Goal: Task Accomplishment & Management: Manage account settings

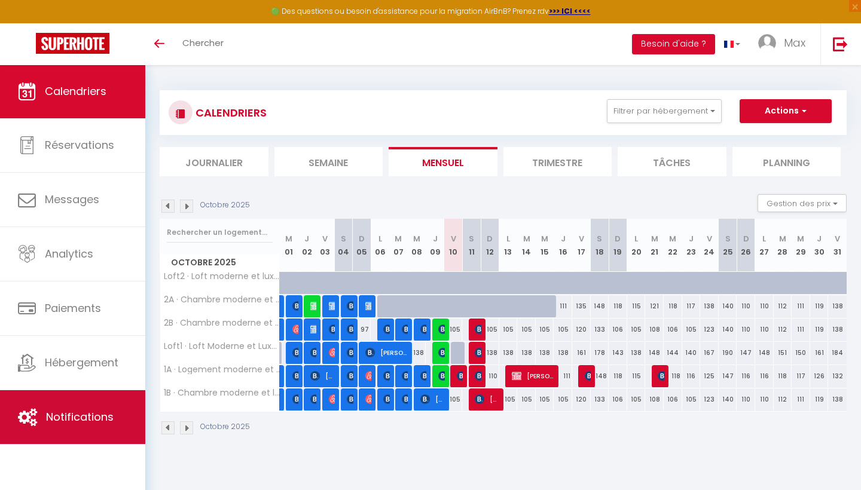
click at [94, 405] on link "Notifications" at bounding box center [72, 417] width 145 height 54
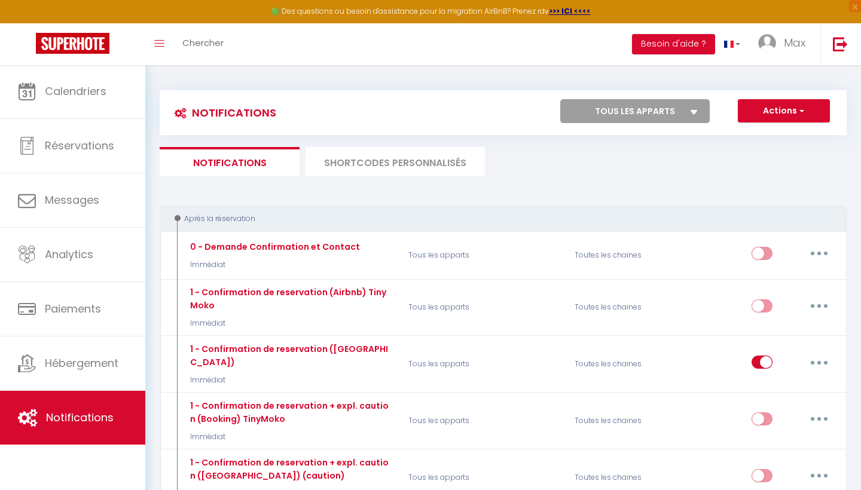
click at [380, 162] on li "SHORTCODES PERSONNALISÉS" at bounding box center [394, 161] width 179 height 29
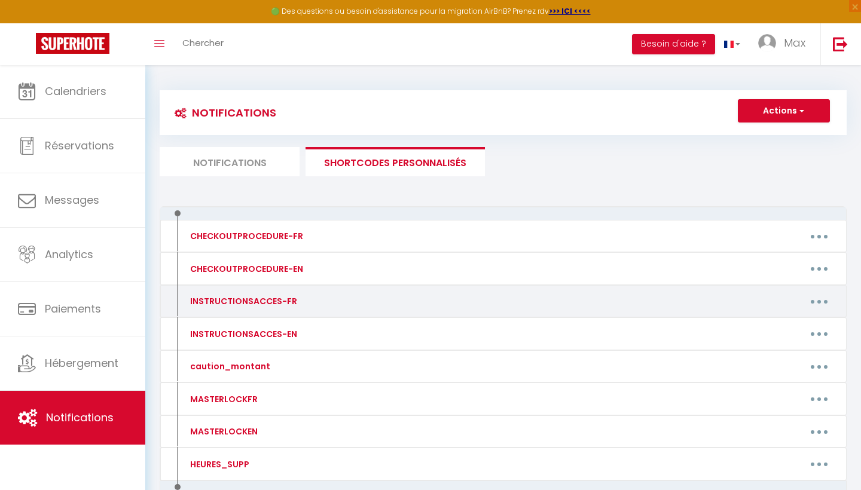
click at [821, 304] on button "button" at bounding box center [818, 301] width 33 height 19
click at [770, 320] on link "Editer" at bounding box center [787, 329] width 88 height 20
type input "INSTRUCTIONSACCES-FR"
type textarea "Il ne vous reste plus qu’à venir avec vos valises, en effet tout est fourni dan…"
type textarea "Une fois sur le parking, dirigez-vous vers la porte d’entrée en verre. Sur la d…"
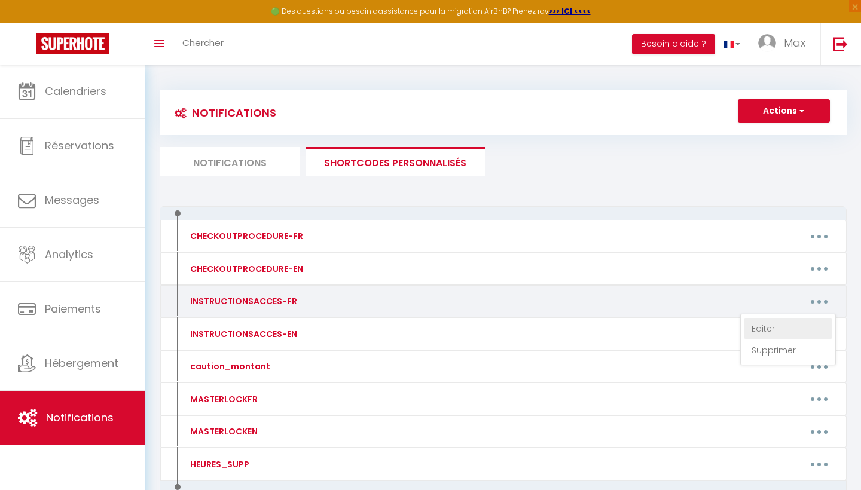
type textarea "Une fois sur le parking, dirigez-vous vers la porte d’entrée en verre. Ensuite …"
type textarea "Une fois arrivé sur le parking, dirigez-vous vers la porte d’entrée vitrée. Ens…"
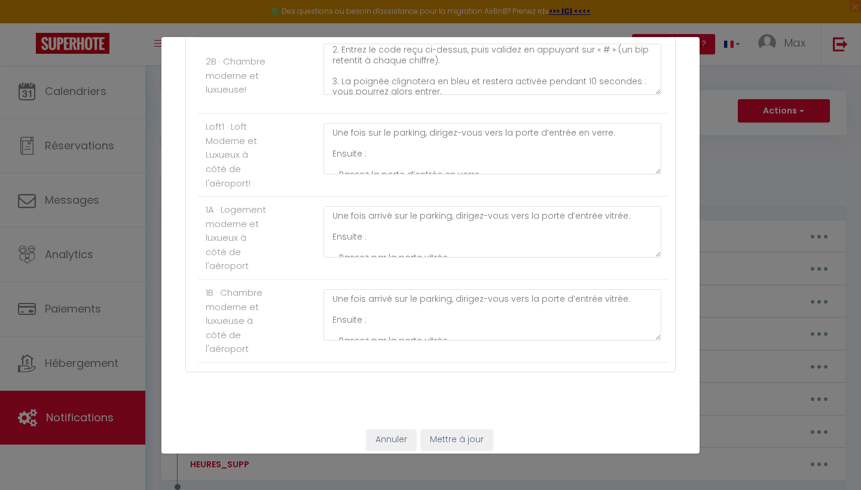
scroll to position [428, 0]
click at [387, 434] on button "Annuler" at bounding box center [391, 440] width 50 height 20
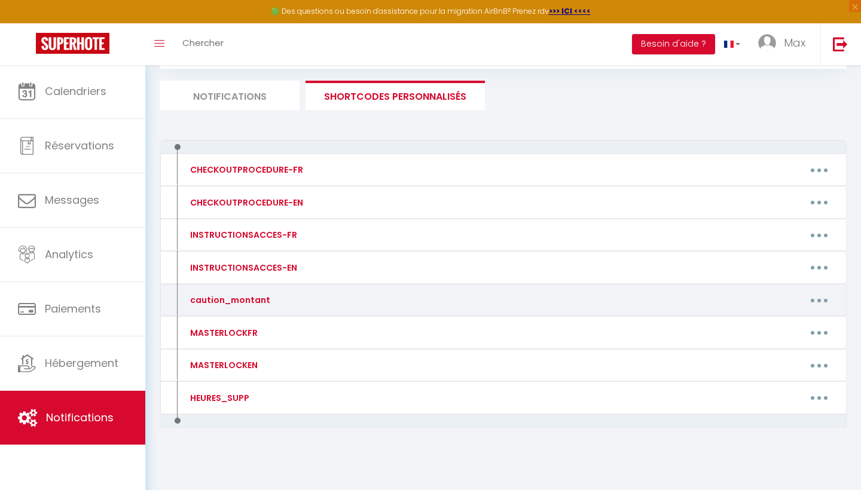
scroll to position [66, 0]
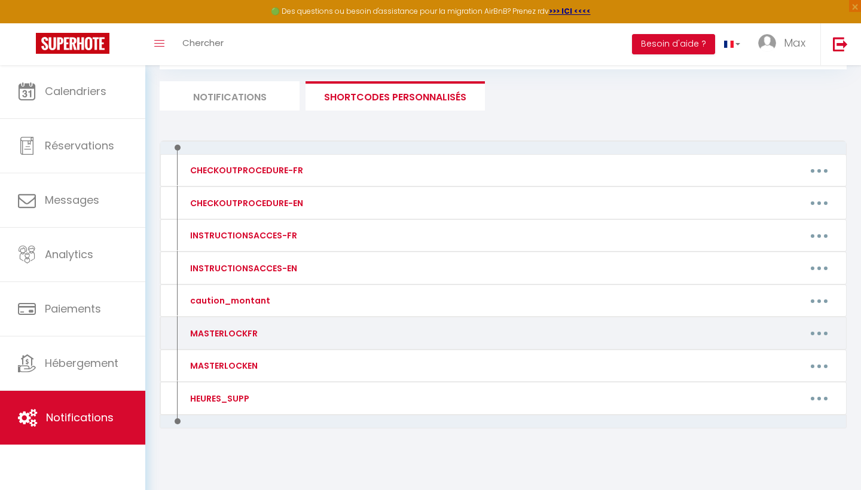
click at [819, 332] on icon "button" at bounding box center [819, 334] width 4 height 4
click at [783, 353] on link "Editer" at bounding box center [787, 360] width 88 height 20
type input "MASTERLOCKFR"
type textarea "MASTERLOCKFR"
type textarea "Code de la boîte à clés n° "XXXX", située en façade, à droite de la porte princ…"
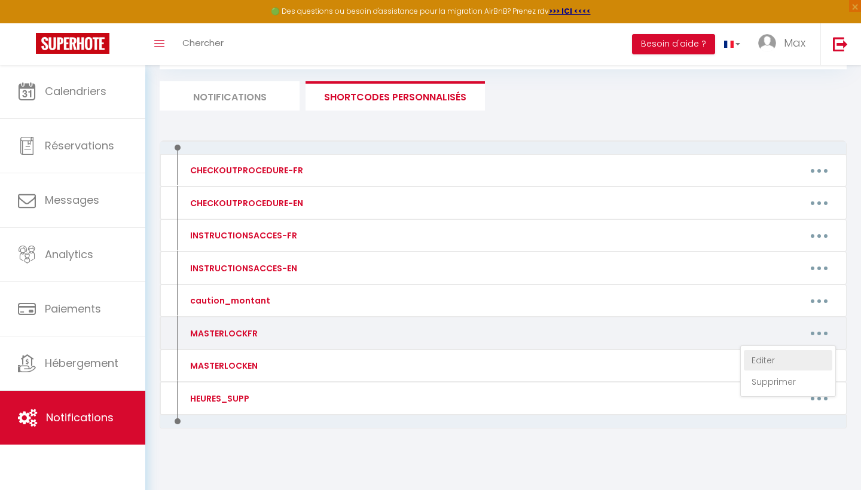
type textarea "Code de la poignée électronique = [RENTALDOOR:CODE] => Wifi: Nom: CPLWIFI-405 c…"
type textarea "Code de la poignée électronique = [RENTALDOOR:CODE] => Wifi: Nom: CPLWIFI-077 c…"
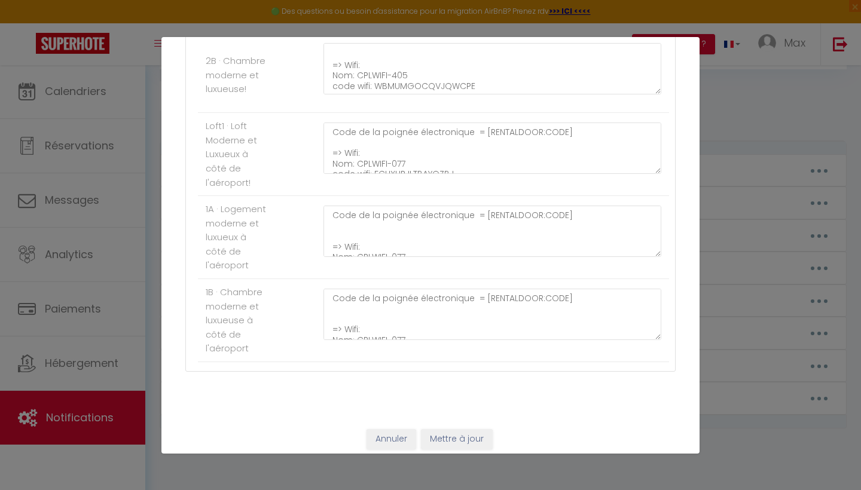
scroll to position [428, 0]
click at [397, 430] on button "Annuler" at bounding box center [391, 440] width 50 height 20
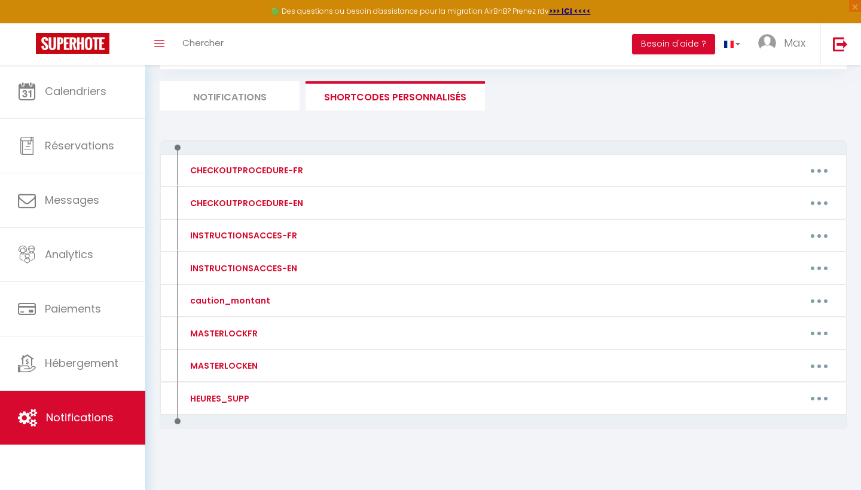
click at [245, 97] on li "Notifications" at bounding box center [230, 95] width 140 height 29
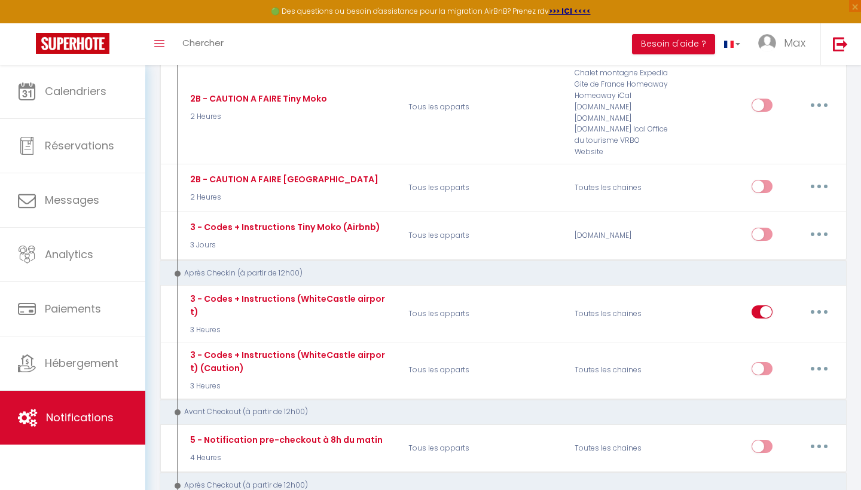
scroll to position [745, 0]
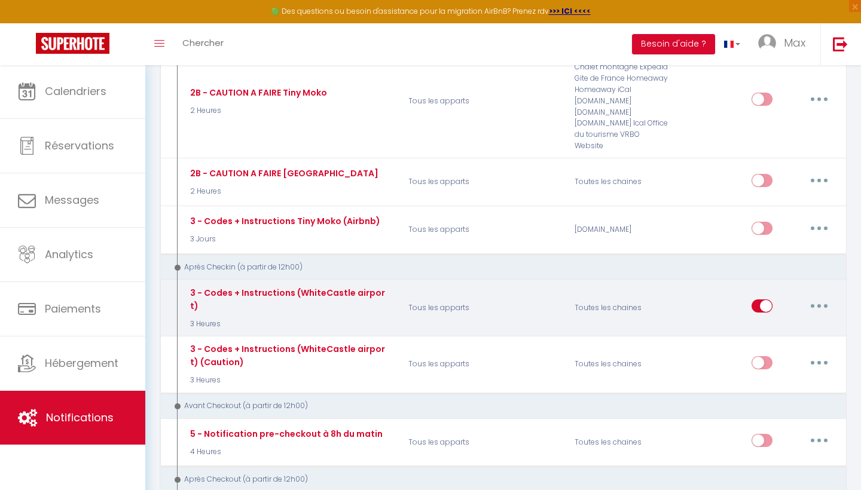
click at [825, 296] on button "button" at bounding box center [818, 305] width 33 height 19
click at [782, 323] on link "Editer" at bounding box center [787, 333] width 88 height 20
type input "3 - Codes + Instructions (WhiteCastle airport)"
select select "3"
select select "3 Heures"
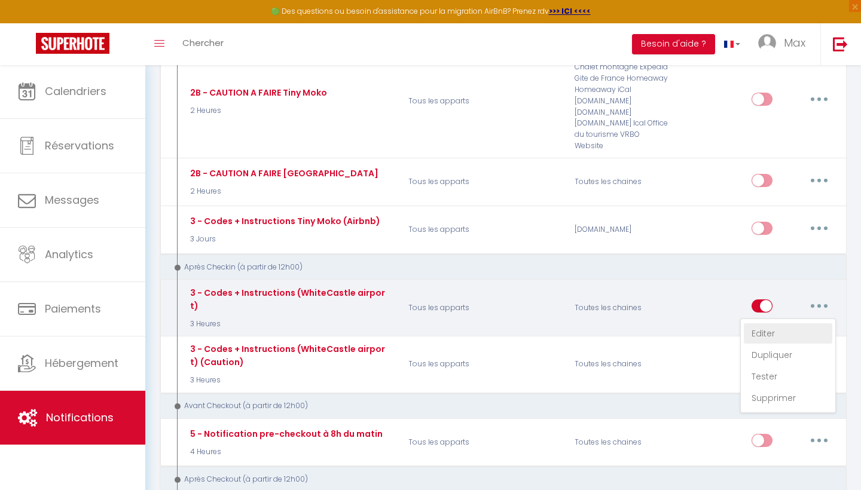
select select "if_booking_is_paid"
checkbox input "true"
checkbox input "false"
checkbox input "true"
radio input "true"
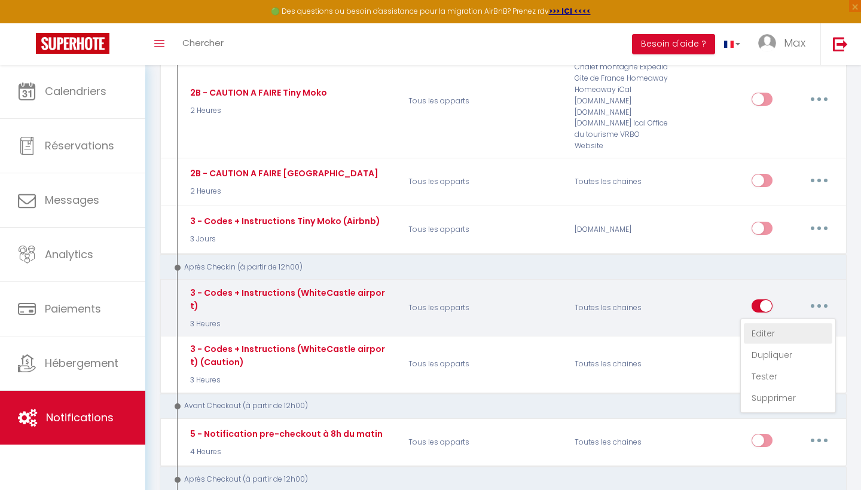
type input "Codes et instruction d'entrée - [RENTAL:NAME] - [GUEST:FIRST_NAME] [GUEST:LAST_…"
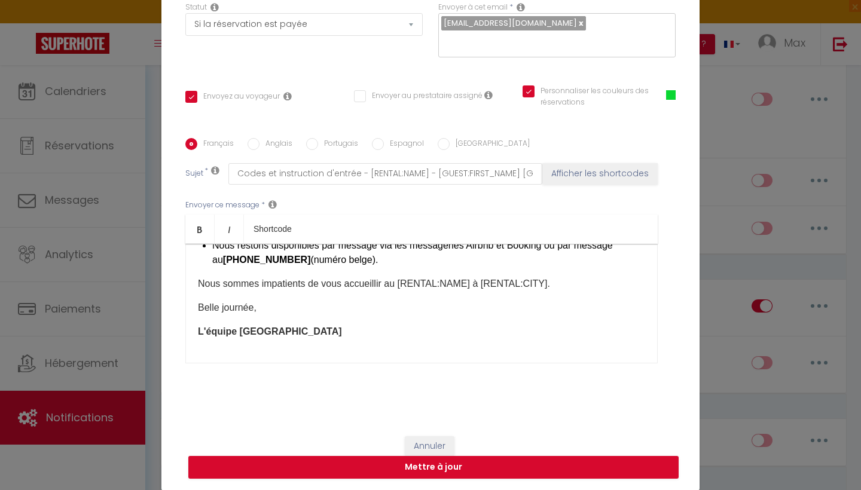
scroll to position [439, 0]
click at [442, 439] on button "Annuler" at bounding box center [430, 446] width 50 height 20
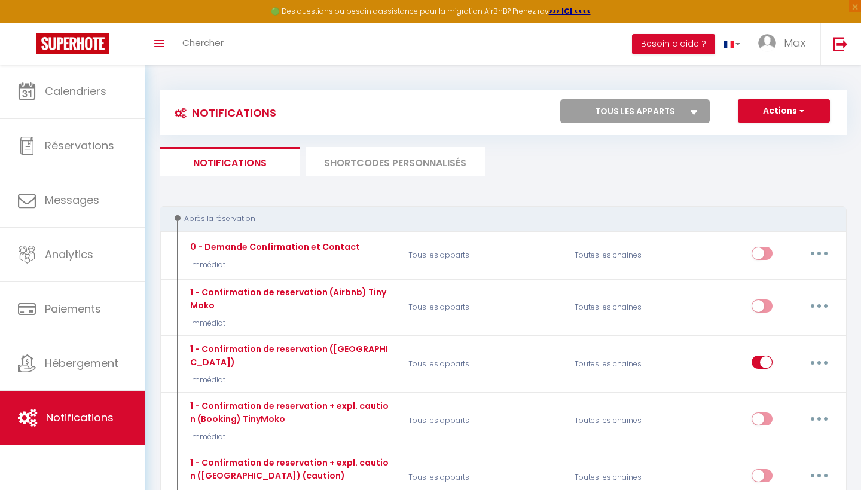
scroll to position [0, 0]
click at [429, 163] on li "SHORTCODES PERSONNALISÉS" at bounding box center [394, 161] width 179 height 29
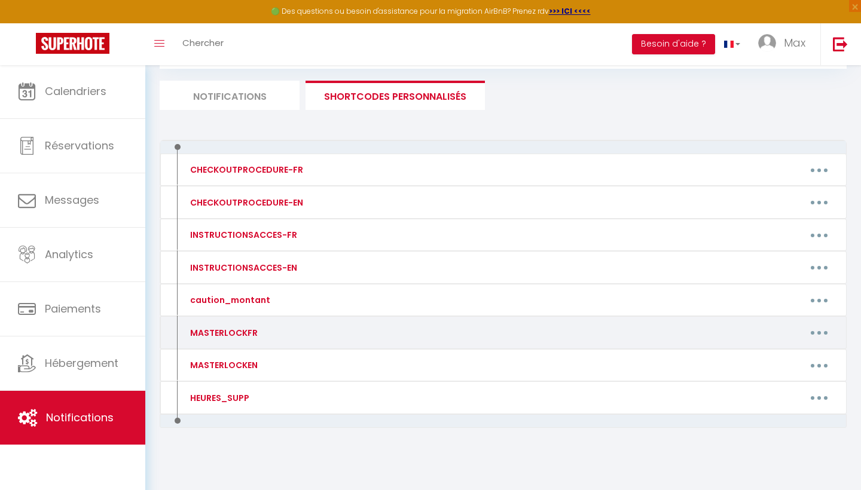
scroll to position [66, 0]
click at [820, 337] on button "button" at bounding box center [818, 333] width 33 height 19
click at [779, 355] on link "Editer" at bounding box center [787, 360] width 88 height 20
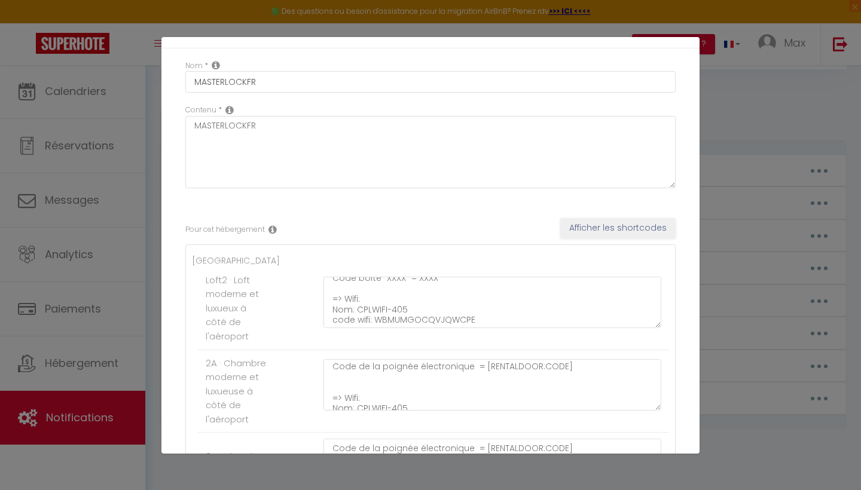
scroll to position [0, 0]
click at [370, 378] on textarea "Code de la poignée électronique = [RENTALDOOR:CODE] => Wifi: Nom: CPLWIFI-405 c…" at bounding box center [492, 384] width 338 height 51
paste textarea "Lors de la saisie de votre code sur la serrure digitale, veillez à bien entendr…"
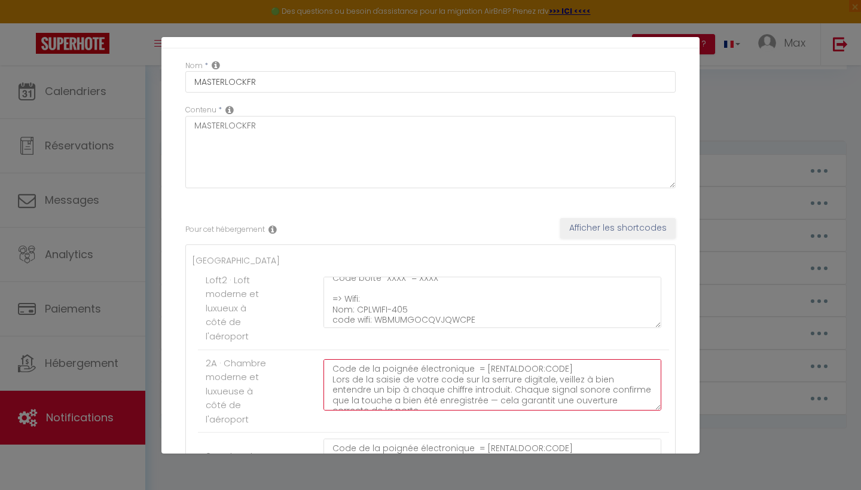
click at [330, 376] on textarea "Code de la poignée électronique = [RENTALDOOR:CODE] Lors de la saisie de votre …" at bounding box center [492, 384] width 338 height 51
drag, startPoint x: 555, startPoint y: 371, endPoint x: 325, endPoint y: 380, distance: 230.3
click at [325, 380] on textarea "Code de la poignée électronique = [RENTALDOOR:CODE] Lors de la saisie de votre …" at bounding box center [492, 384] width 338 height 51
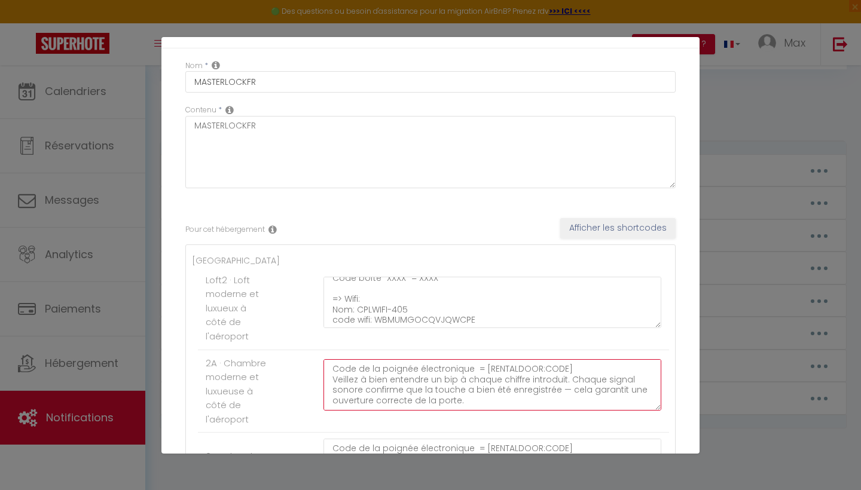
click at [332, 374] on textarea "Code de la poignée électronique = [RENTALDOOR:CODE] Veillez à bien entendre un …" at bounding box center [492, 384] width 338 height 51
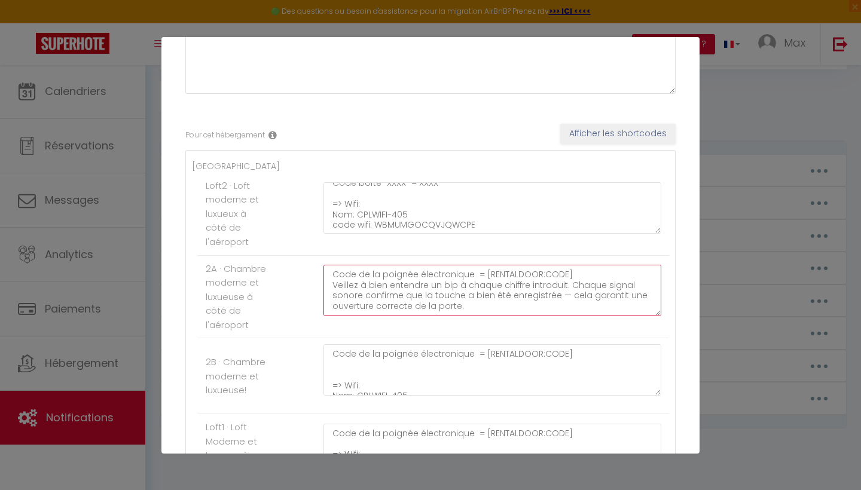
scroll to position [39, 0]
type textarea "Code de la poignée électronique = [RENTALDOOR:CODE] Veillez à bien entendre un …"
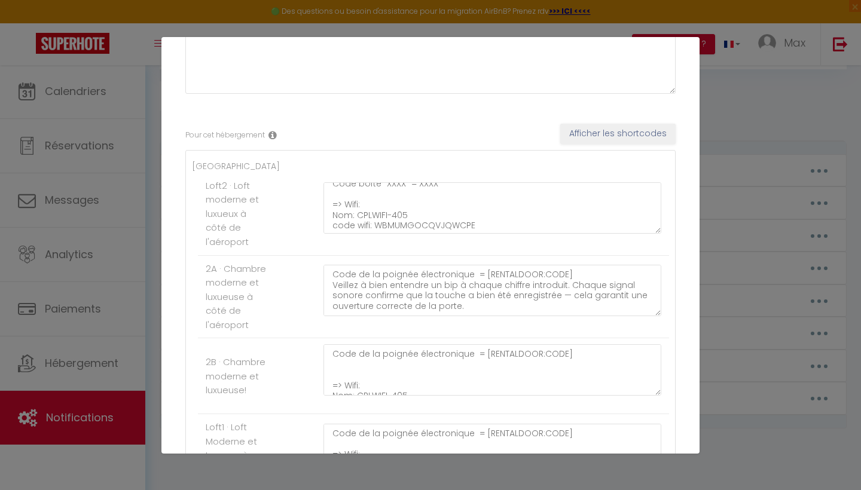
click at [325, 240] on div "Code de la boîte à clés n° "XXXX", située en façade, à droite de la porte princ…" at bounding box center [492, 213] width 353 height 63
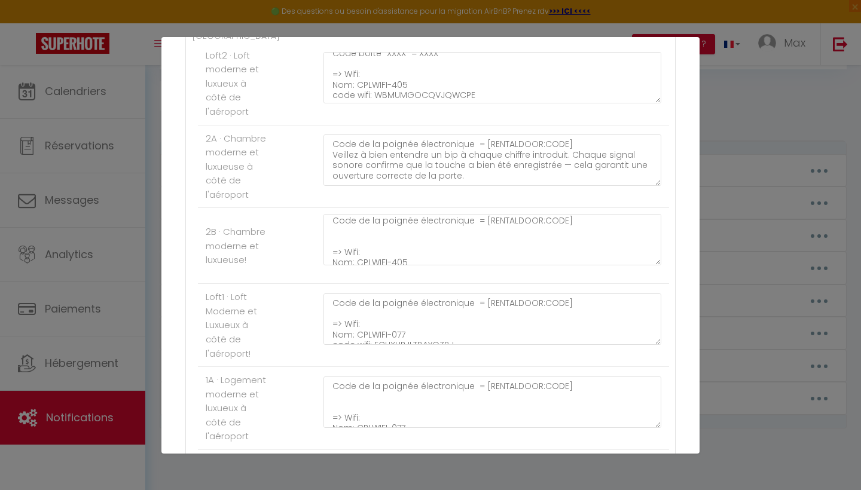
scroll to position [0, 0]
click at [340, 231] on textarea "Code de la poignée électronique = [RENTALDOOR:CODE] => Wifi: Nom: CPLWIFI-405 c…" at bounding box center [492, 239] width 338 height 51
paste textarea "Veillez à bien entendre un bip à chaque chiffre introduit. Chaque signal sonore…"
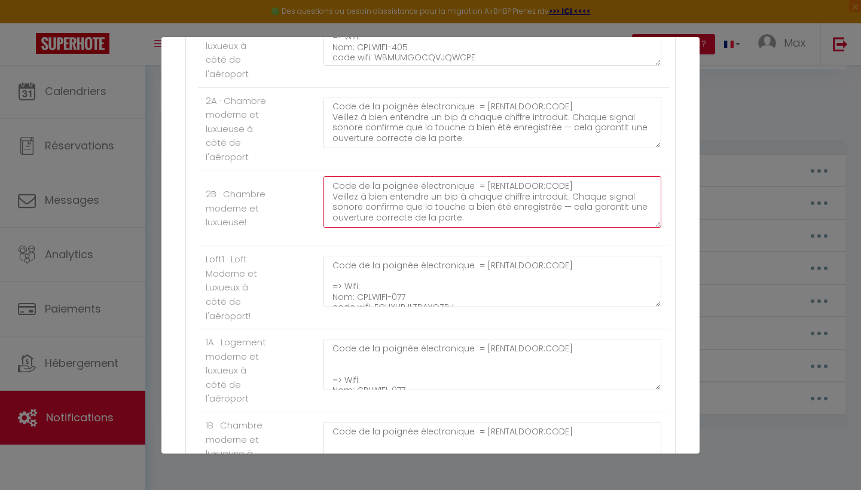
scroll to position [302, 0]
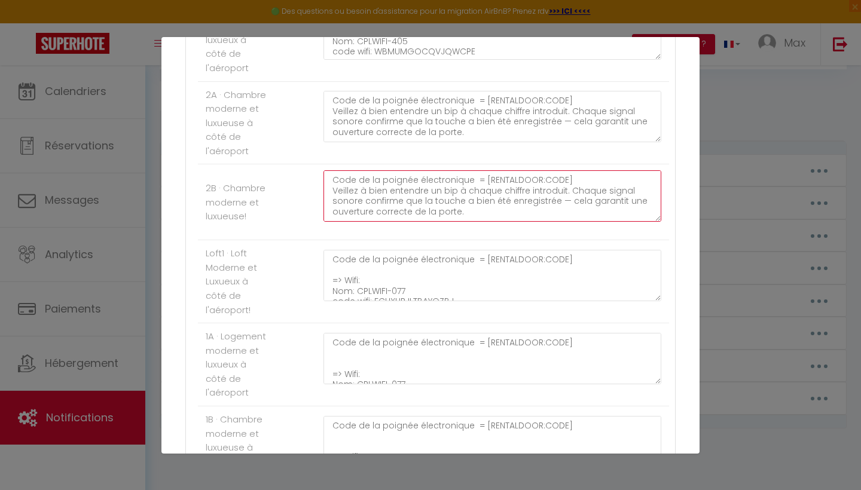
type textarea "Code de la poignée électronique = [RENTALDOOR:CODE] Veillez à bien entendre un …"
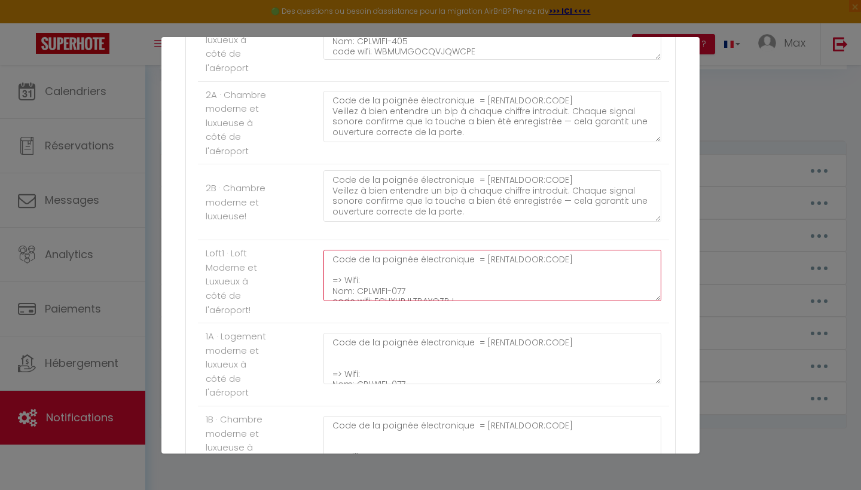
click at [336, 265] on textarea "Code de la poignée électronique = [RENTALDOOR:CODE] => Wifi: Nom: CPLWIFI-077 c…" at bounding box center [492, 275] width 338 height 51
paste textarea "Veillez à bien entendre un bip à chaque chiffre introduit. Chaque signal sonore…"
click at [332, 265] on textarea "Code de la poignée électronique = [RENTALDOOR:CODE] Veillez à bien entendre un …" at bounding box center [492, 275] width 338 height 51
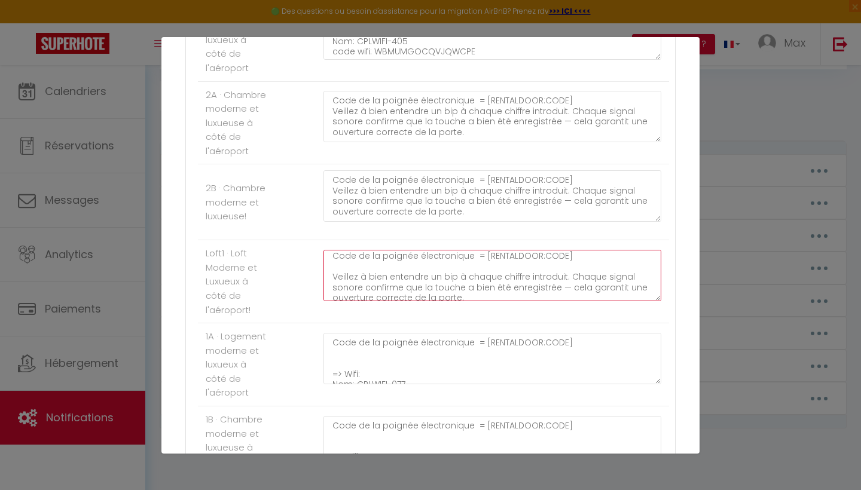
scroll to position [0, 0]
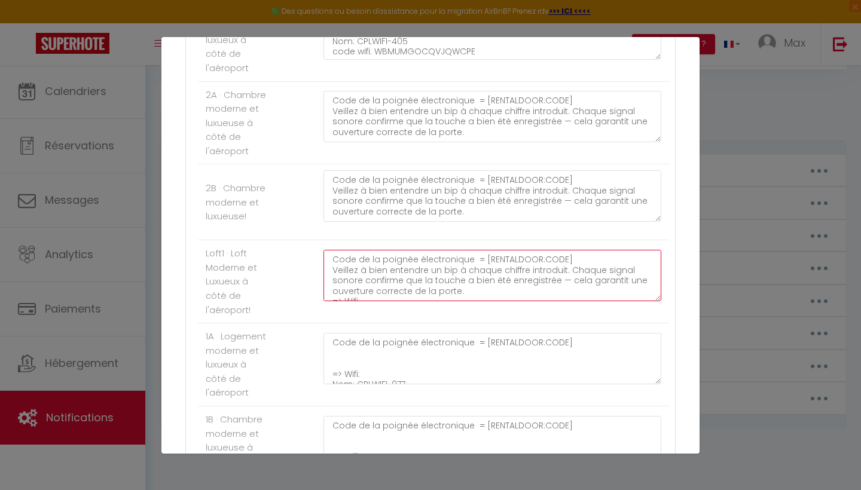
click at [469, 286] on textarea "Code de la poignée électronique = [RENTALDOOR:CODE] Veillez à bien entendre un …" at bounding box center [492, 275] width 338 height 51
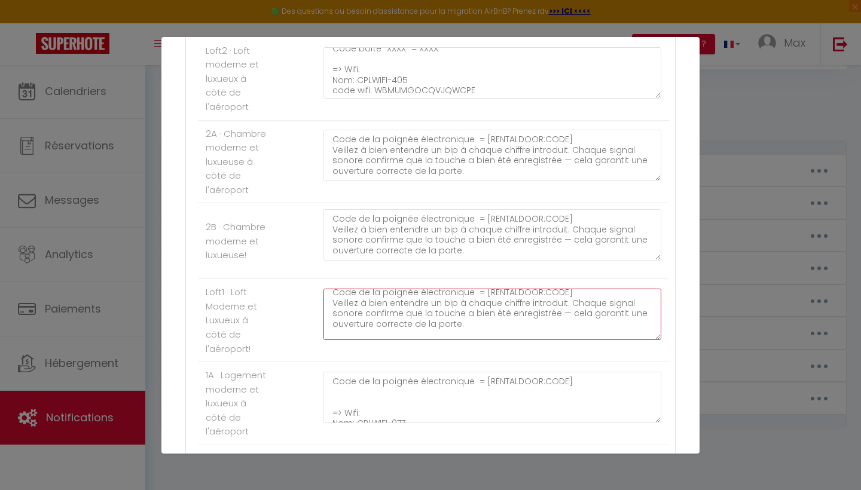
scroll to position [255, 0]
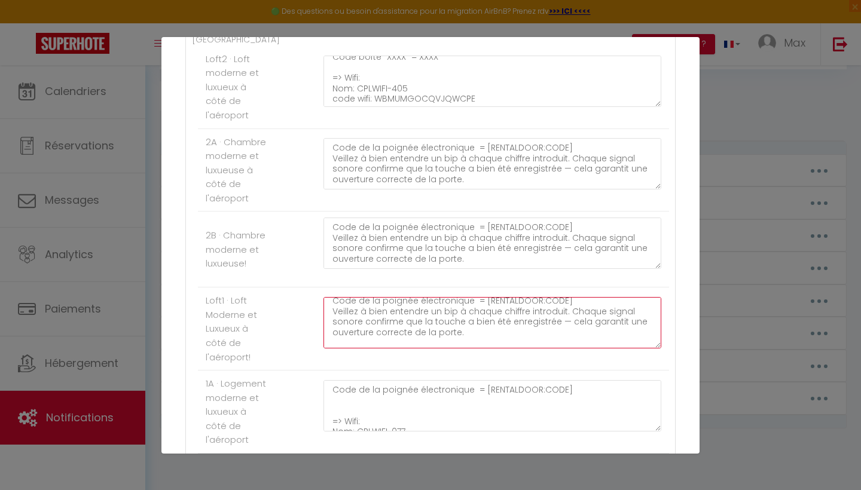
type textarea "Code de la poignée électronique = [RENTALDOOR:CODE] Veillez à bien entendre un …"
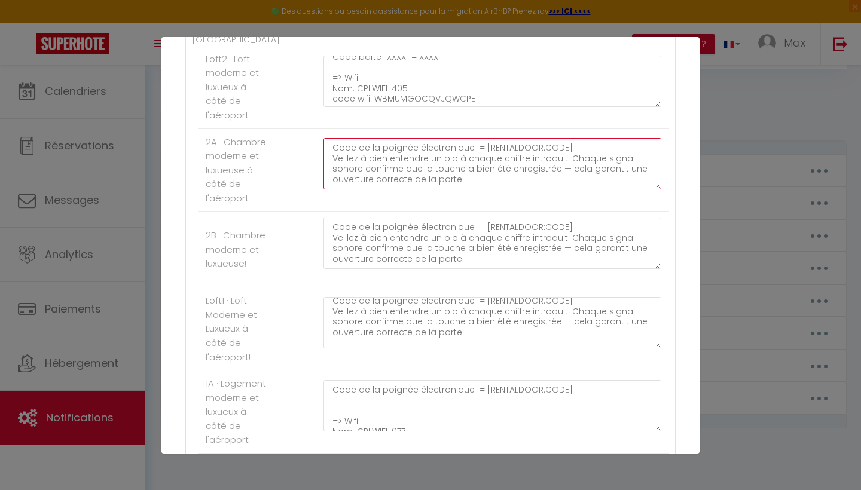
click at [467, 178] on textarea "Code de la poignée électronique = [RENTALDOOR:CODE] Veillez à bien entendre un …" at bounding box center [492, 163] width 338 height 51
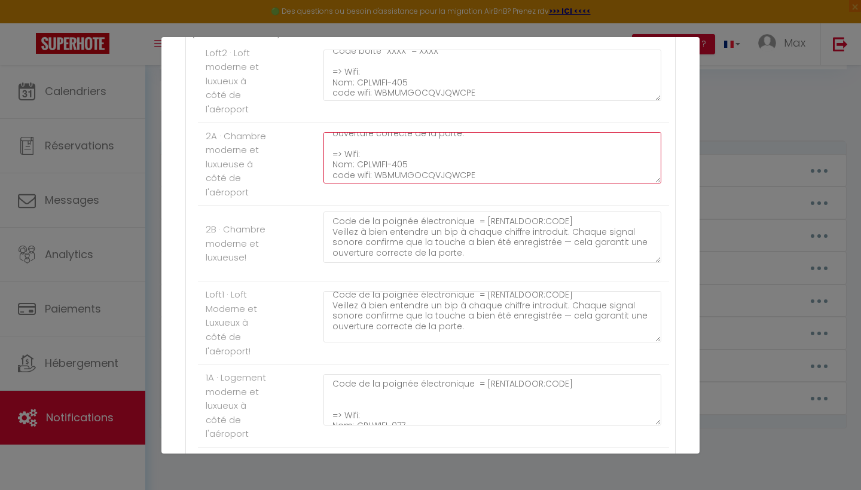
scroll to position [39, 0]
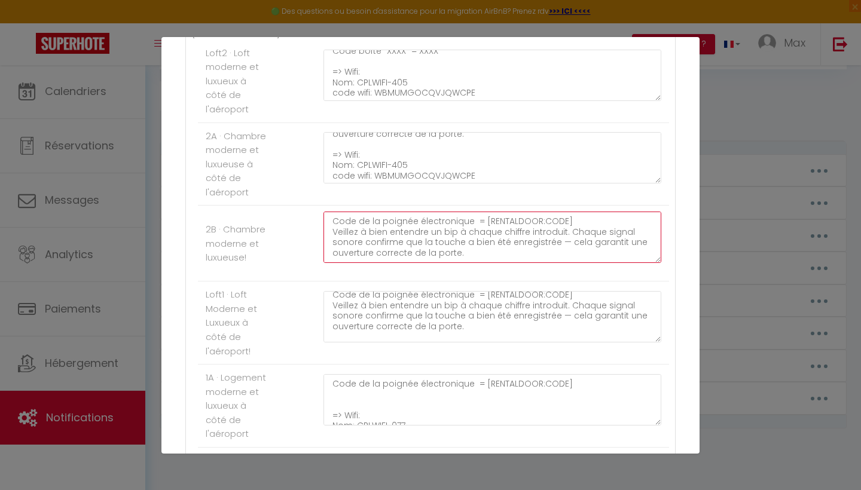
click at [466, 246] on textarea "Code de la poignée électronique = [RENTALDOOR:CODE] Veillez à bien entendre un …" at bounding box center [492, 237] width 338 height 51
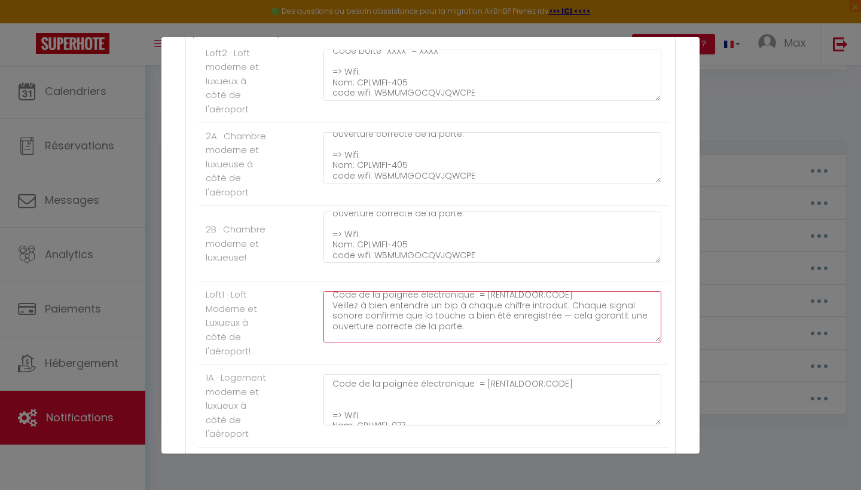
click at [466, 324] on textarea "Code de la poignée électronique = [RENTALDOOR:CODE] Veillez à bien entendre un …" at bounding box center [492, 316] width 338 height 51
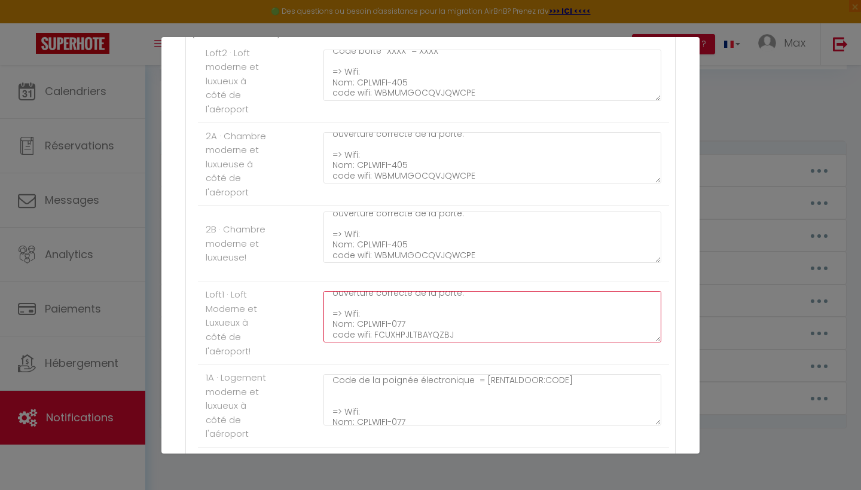
scroll to position [0, 0]
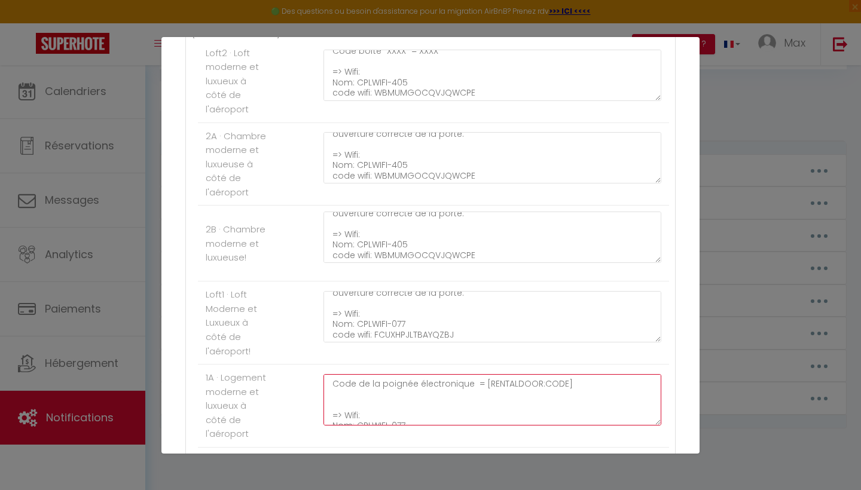
click at [340, 385] on textarea "Code de la poignée électronique = [RENTALDOOR:CODE] => Wifi: Nom: CPLWIFI-077 c…" at bounding box center [492, 399] width 338 height 51
paste textarea "Veillez à bien entendre un bip à chaque chiffre introduit. Chaque signal sonore…"
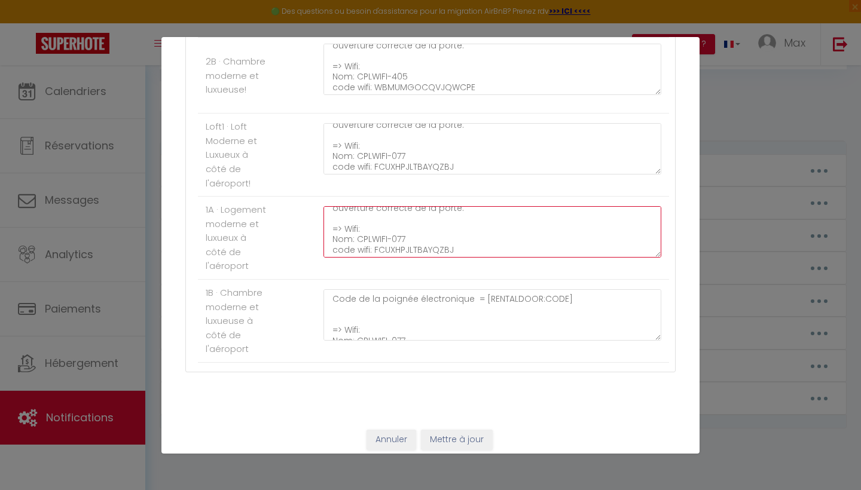
scroll to position [428, 0]
type textarea "Code de la poignée électronique = [RENTALDOOR:CODE] Veillez à bien entendre un …"
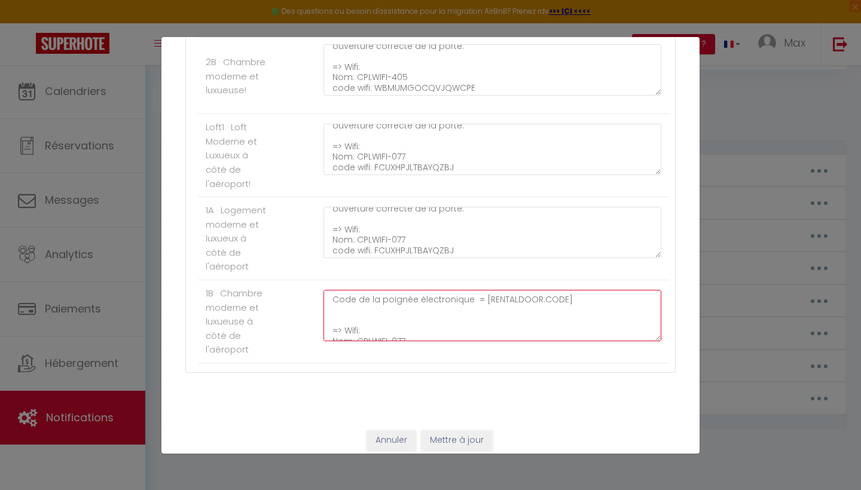
click at [332, 300] on textarea "Code de la poignée électronique = [RENTALDOOR:CODE] => Wifi: Nom: CPLWIFI-077 c…" at bounding box center [492, 315] width 338 height 51
paste textarea "Veillez à bien entendre un bip à chaque chiffre introduit. Chaque signal sonore…"
type textarea "Code de la poignée électronique = [RENTALDOOR:CODE] Veillez à bien entendre un …"
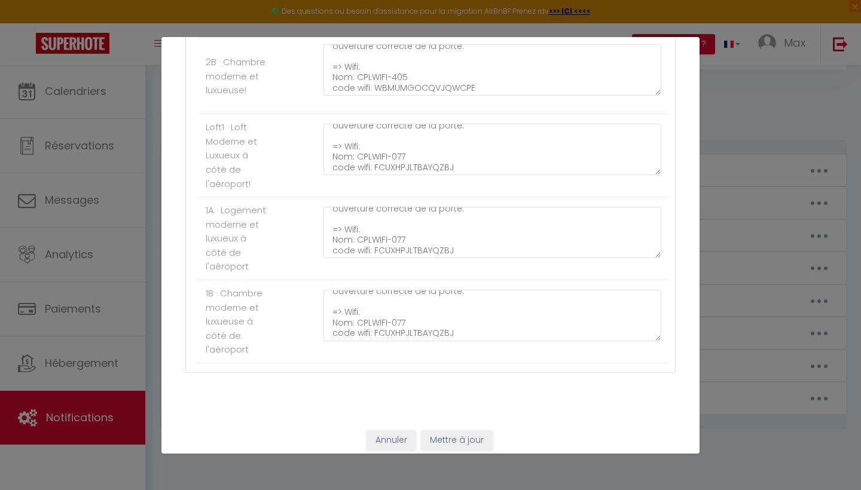
click at [457, 433] on button "Mettre à jour" at bounding box center [457, 440] width 72 height 20
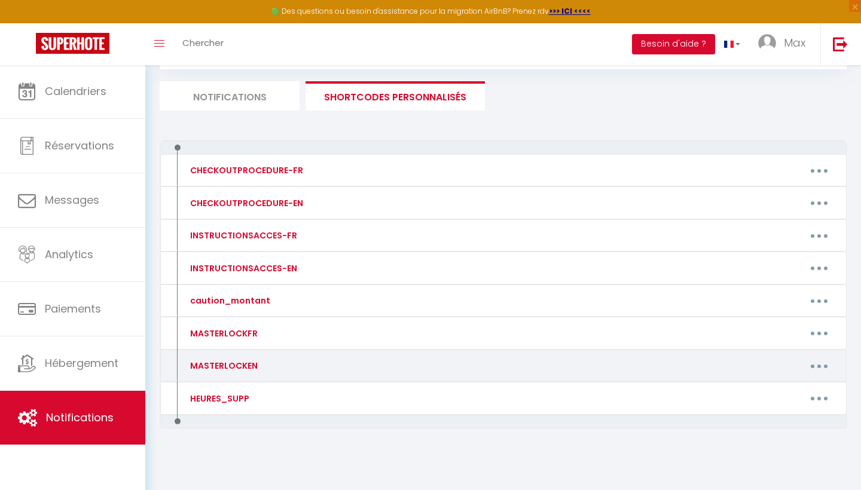
click at [818, 365] on icon "button" at bounding box center [819, 367] width 4 height 4
click at [783, 383] on link "Editer" at bounding box center [787, 393] width 88 height 20
type input "MASTERLOCKEN"
type textarea "MASTERLOCKEN"
type textarea "Key box code n° "XXXX", located on the front façade, to the right of the main d…"
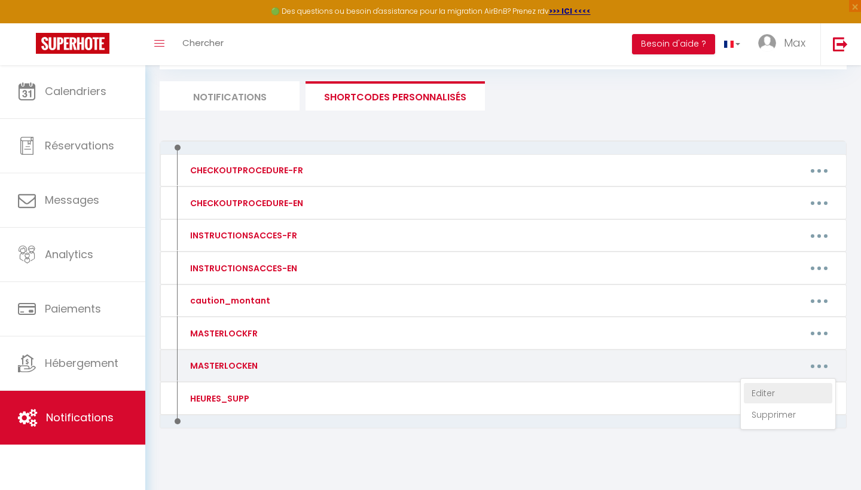
type textarea "Code de la poignée électronique = [RENTALDOOR:CODE] Wi-Fi: Name: CPLWIFI-405 Wi…"
type textarea "Electronic door handle code = [RENTALDOOR:CODE] => Wi-Fi: Name: CPLWIFI-077 Wif…"
type textarea "Code de la poignée électronique = [RENTALDOOR:CODE] => Wi-Fi: Name: CPLWIFI-077…"
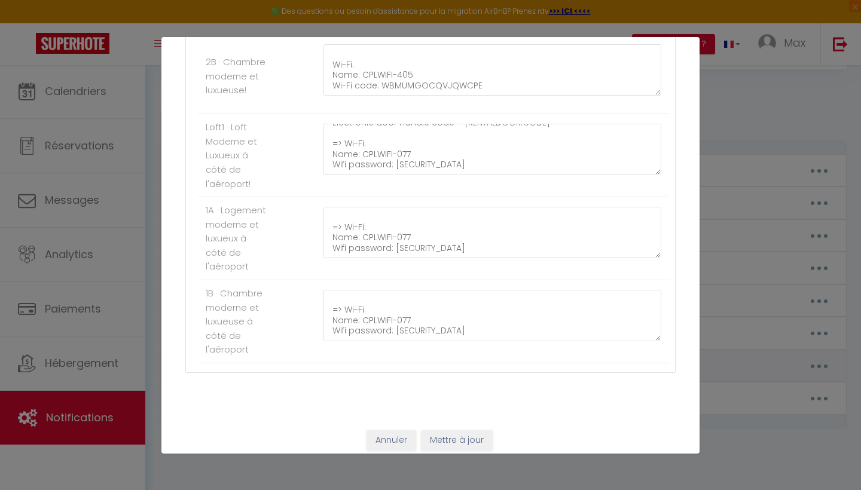
scroll to position [0, 0]
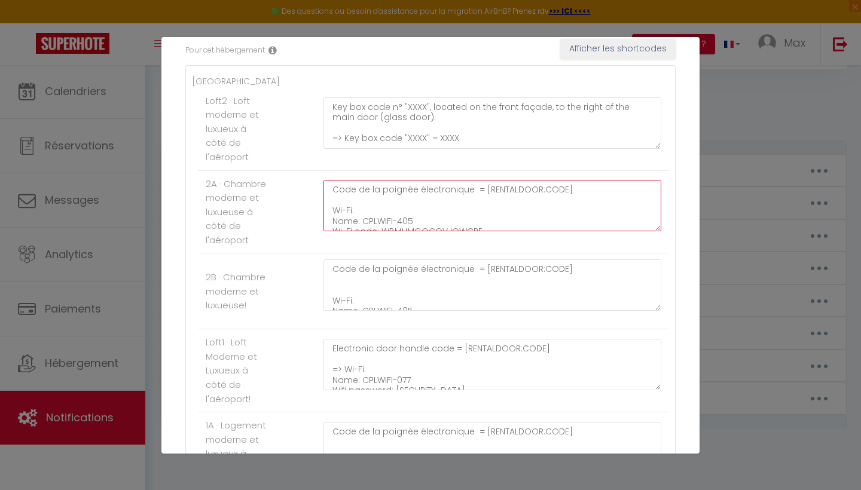
click at [341, 194] on textarea "Code de la poignée électronique = [RENTALDOOR:CODE] Wi-Fi: Name: CPLWIFI-405 Wi…" at bounding box center [492, 205] width 338 height 51
paste textarea "Make sure you hear a beep for each number you enter. Each beep confirms that th…"
type textarea "Code de la poignée électronique = [RENTALDOOR:CODE] Make sure you hear a beep f…"
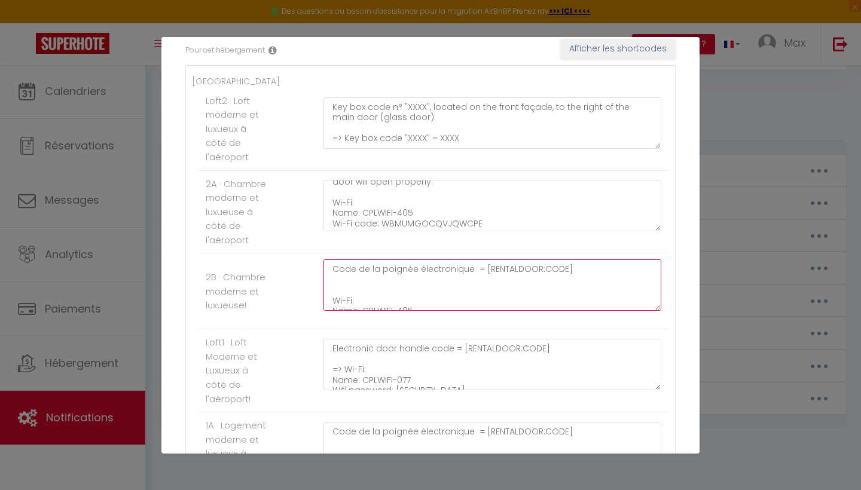
click at [341, 273] on textarea "Code de la poignée électronique = [RENTALDOOR:CODE] Wi-Fi: Name: CPLWIFI-405 Wi…" at bounding box center [492, 284] width 338 height 51
paste textarea "Make sure you hear a beep for each number you enter. Each beep confirms that th…"
type textarea "Code de la poignée électronique = [RENTALDOOR:CODE] Make sure you hear a beep f…"
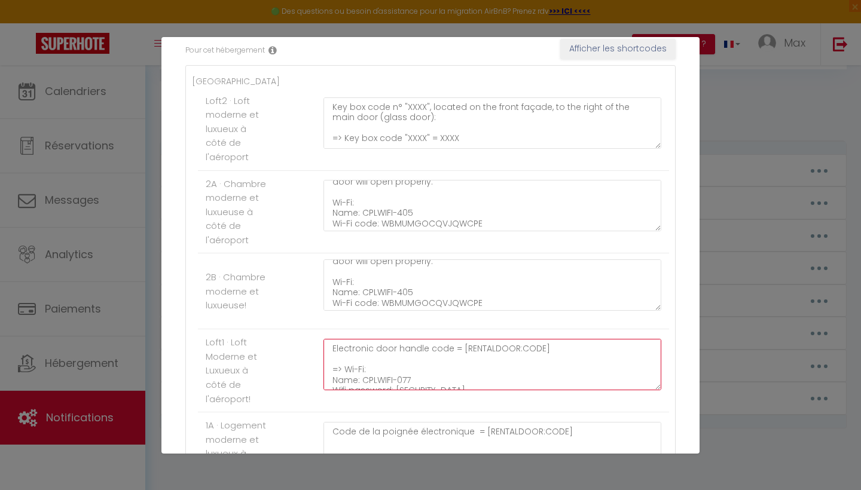
click at [336, 353] on textarea "Electronic door handle code = [RENTALDOOR:CODE] => Wi-Fi: Name: CPLWIFI-077 Wif…" at bounding box center [492, 364] width 338 height 51
paste textarea "Make sure you hear a beep for each number you enter. Each beep confirms that th…"
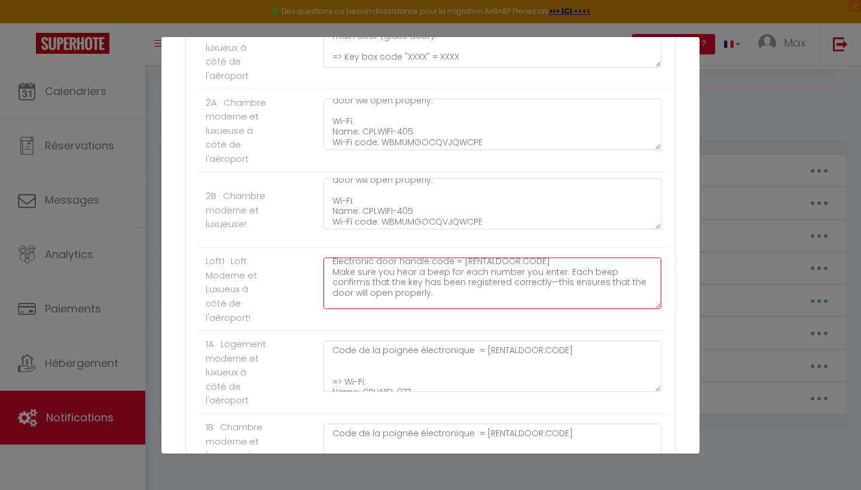
scroll to position [298, 0]
type textarea "Electronic door handle code = [RENTALDOOR:CODE] Make sure you hear a beep for e…"
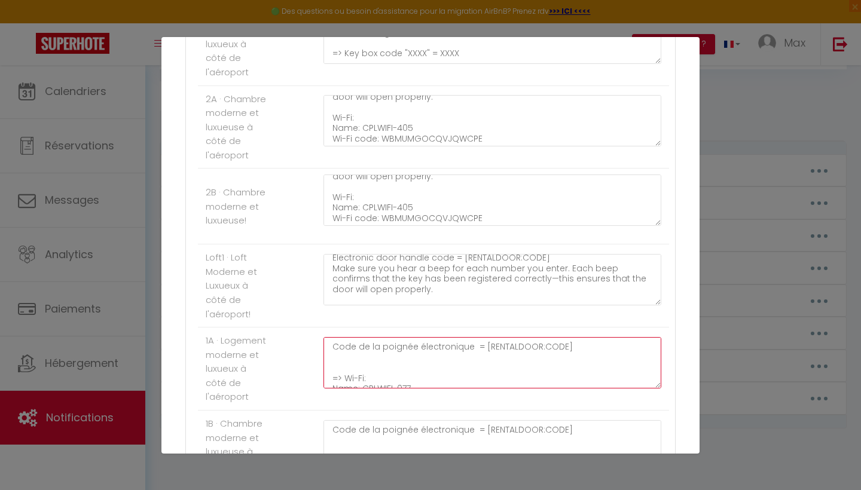
click at [335, 350] on textarea "Code de la poignée électronique = [RENTALDOOR:CODE] => Wi-Fi: Name: CPLWIFI-077…" at bounding box center [492, 362] width 338 height 51
paste textarea "Make sure you hear a beep for each number you enter. Each beep confirms that th…"
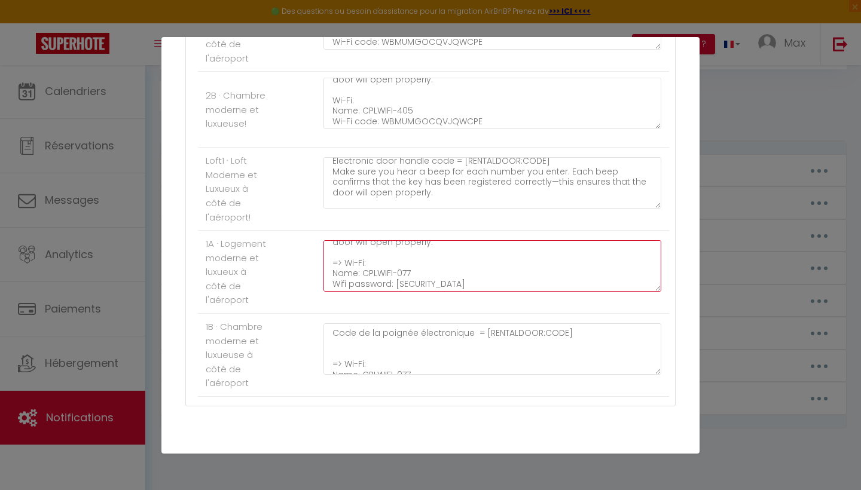
scroll to position [403, 0]
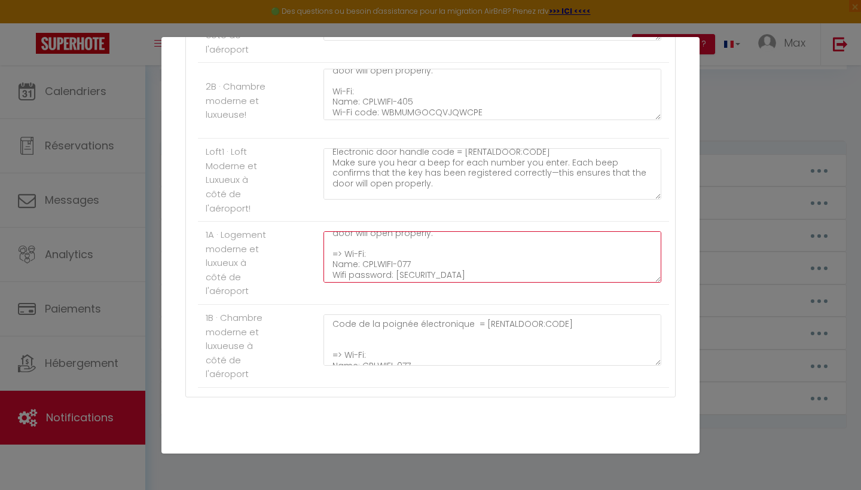
type textarea "Code de la poignée électronique = [RENTALDOOR:CODE] Make sure you hear a beep f…"
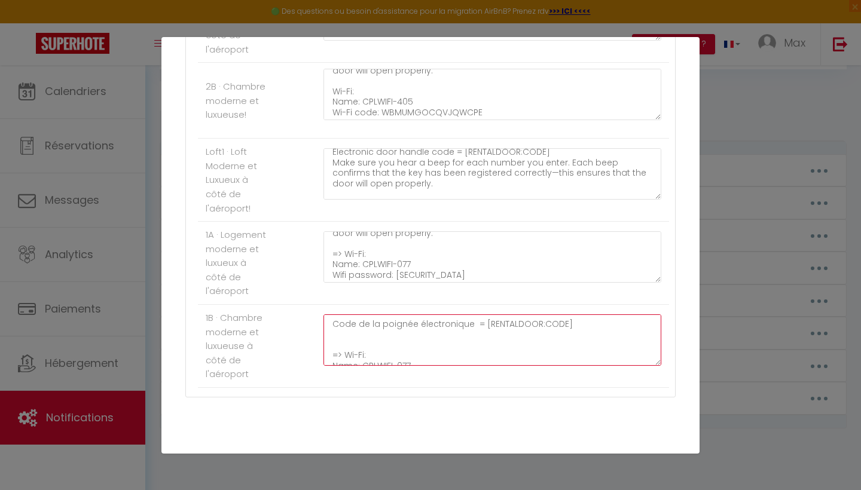
click at [335, 324] on textarea "Code de la poignée électronique = [RENTALDOOR:CODE] => Wi-Fi: Name: CPLWIFI-077…" at bounding box center [492, 339] width 338 height 51
paste textarea "Make sure you hear a beep for each number you enter. Each beep confirms that th…"
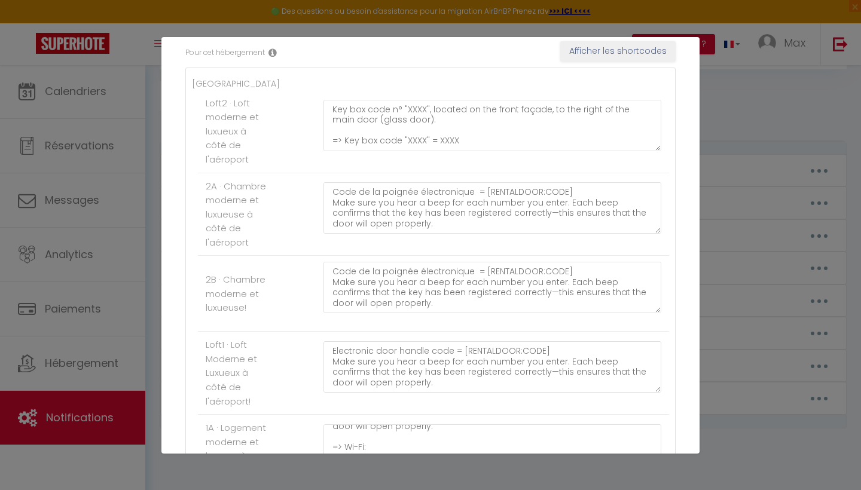
scroll to position [0, 0]
type textarea "Code de la poignée électronique = [RENTALDOOR:CODE] Make sure you hear a beep f…"
drag, startPoint x: 449, startPoint y: 347, endPoint x: 337, endPoint y: 344, distance: 111.8
click at [337, 344] on textarea "Electronic door handle code = [RENTALDOOR:CODE] Make sure you hear a beep for e…" at bounding box center [492, 366] width 338 height 51
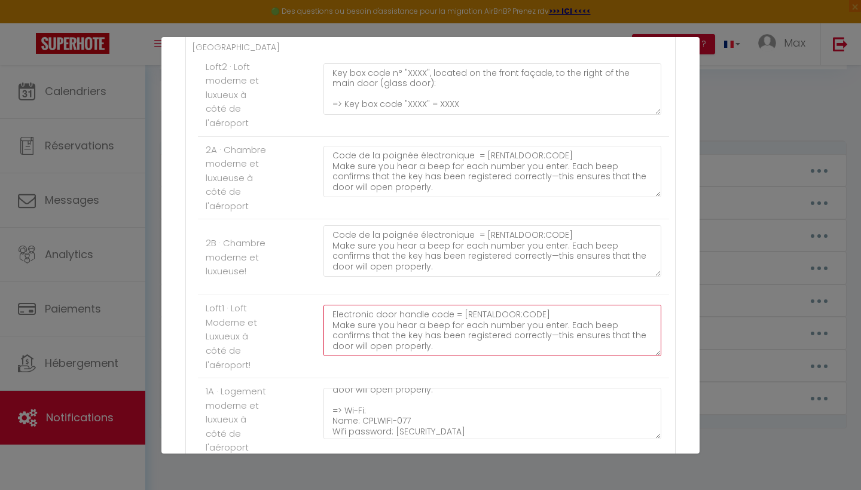
scroll to position [299, 0]
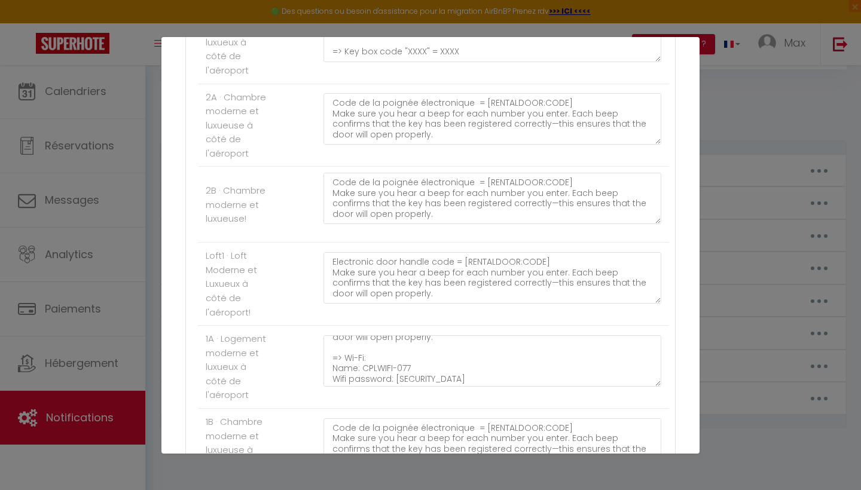
click at [325, 319] on li "Loft1 · Loft Moderne et Luxueux à côté de l'aéroport! Electronic door handle co…" at bounding box center [433, 284] width 471 height 83
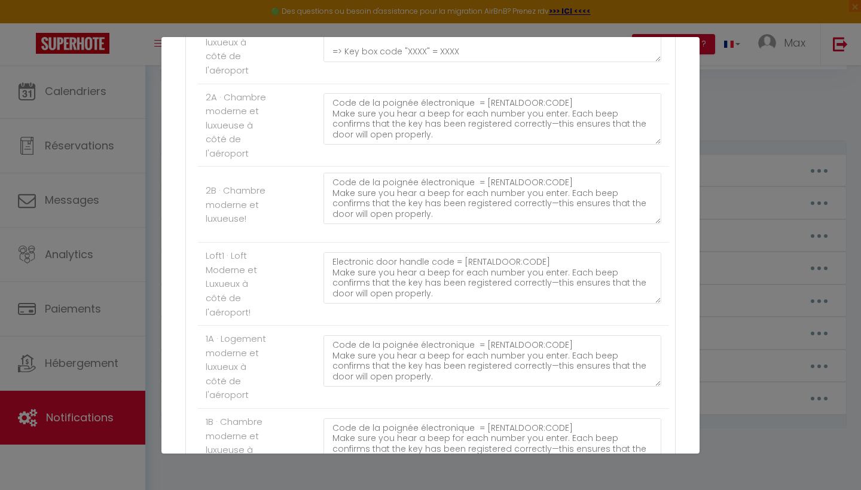
scroll to position [0, 0]
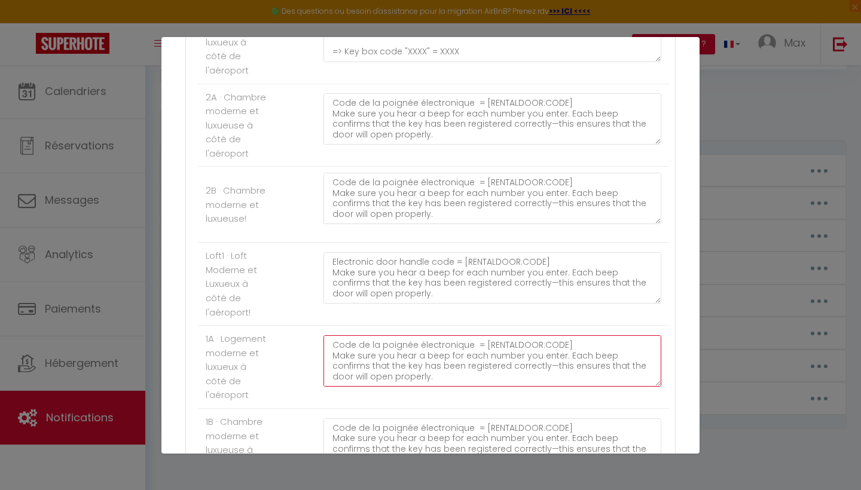
drag, startPoint x: 468, startPoint y: 341, endPoint x: 329, endPoint y: 332, distance: 139.5
click at [329, 335] on textarea "Code de la poignée électronique = [RENTALDOOR:CODE] Make sure you hear a beep f…" at bounding box center [492, 360] width 338 height 51
paste textarea "Electronic door handle code"
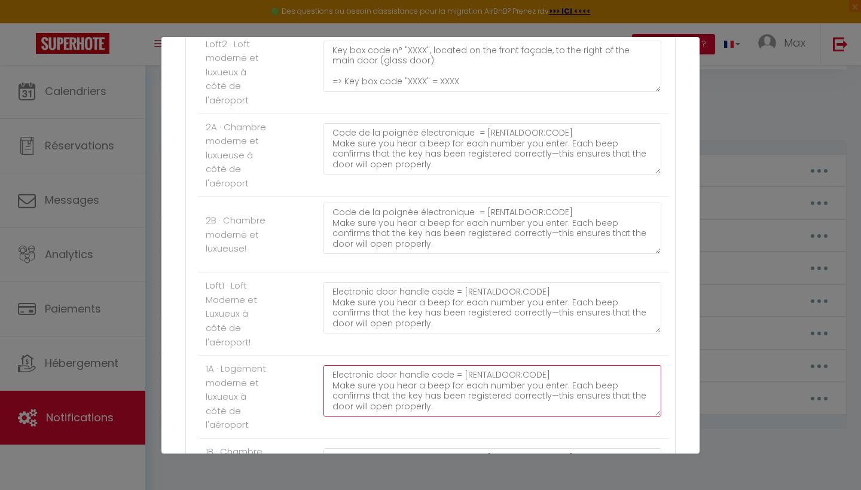
scroll to position [297, 0]
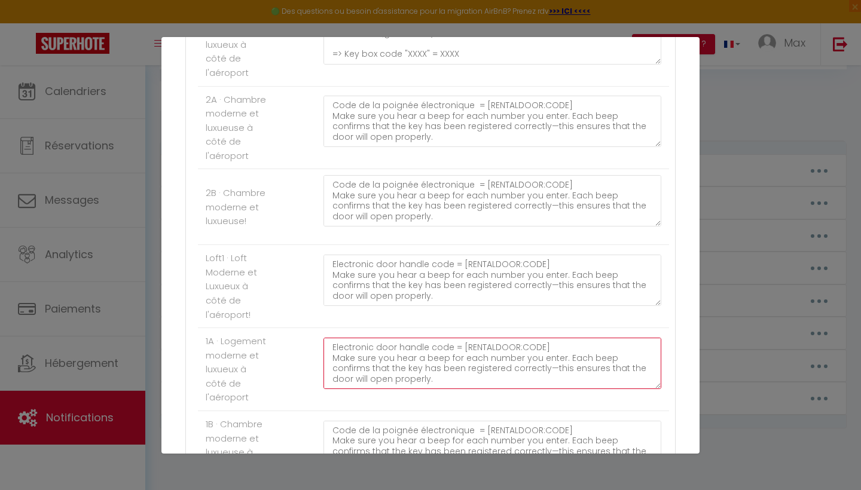
type textarea "Electronic door handle code = [RENTALDOOR:CODE] Make sure you hear a beep for e…"
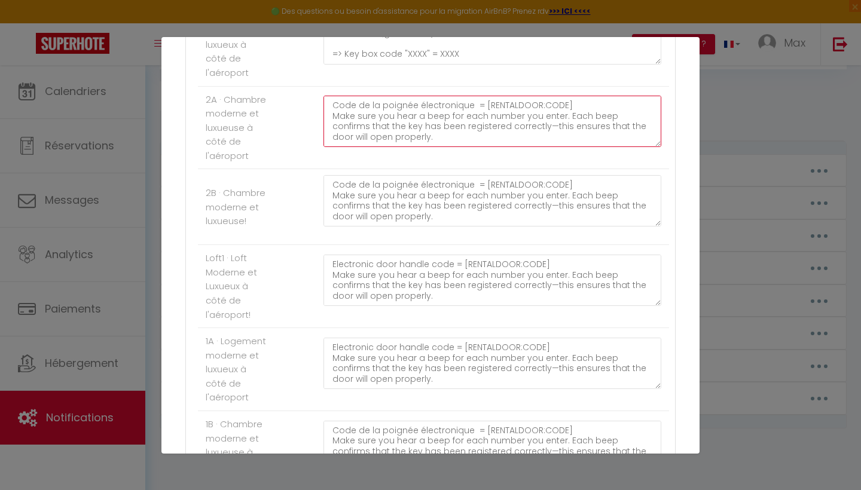
click at [396, 119] on textarea "Code de la poignée électronique = [RENTALDOOR:CODE] Make sure you hear a beep f…" at bounding box center [492, 121] width 338 height 51
click at [471, 101] on textarea "Code de la poignée électronique = [RENTALDOOR:CODE] Make sure you hear a beep f…" at bounding box center [492, 121] width 338 height 51
paste textarea "Electronic door handle code"
type textarea "Electronic door handle code = [RENTALDOOR:CODE] Make sure you hear a beep for e…"
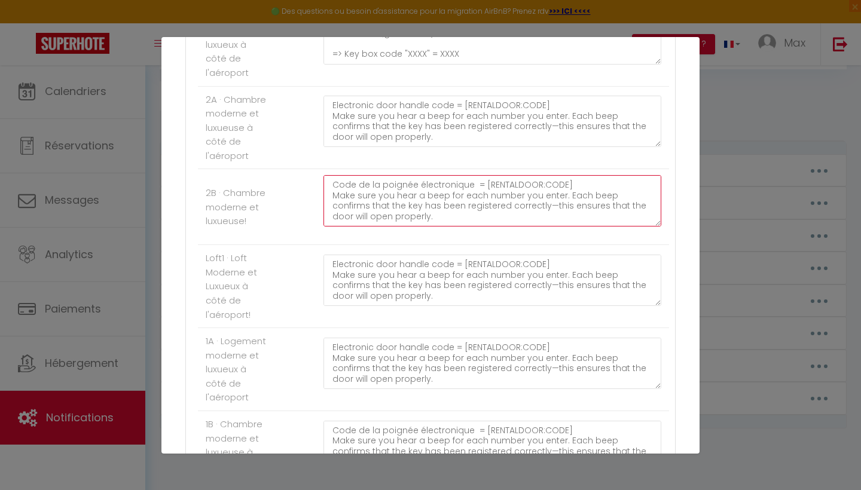
click at [472, 179] on textarea "Code de la poignée électronique = [RENTALDOOR:CODE] Make sure you hear a beep f…" at bounding box center [492, 200] width 338 height 51
paste textarea "Electronic door handle code"
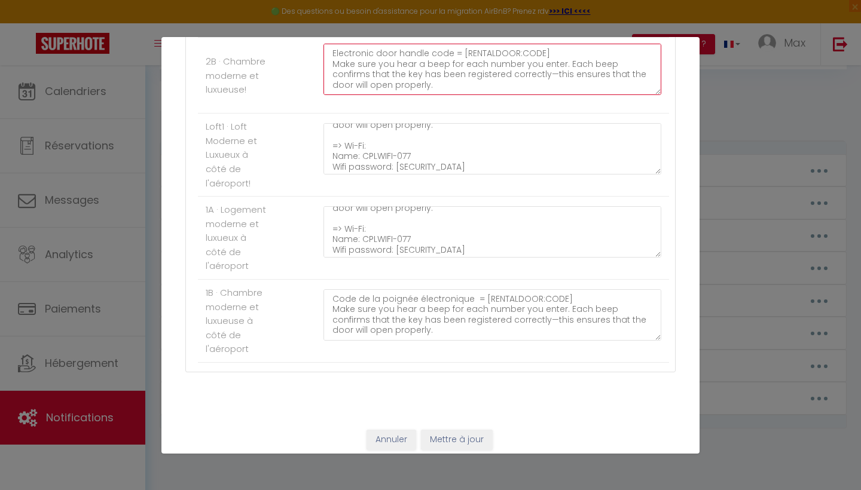
scroll to position [428, 0]
type textarea "Electronic door handle code = [RENTALDOOR:CODE] Make sure you hear a beep for e…"
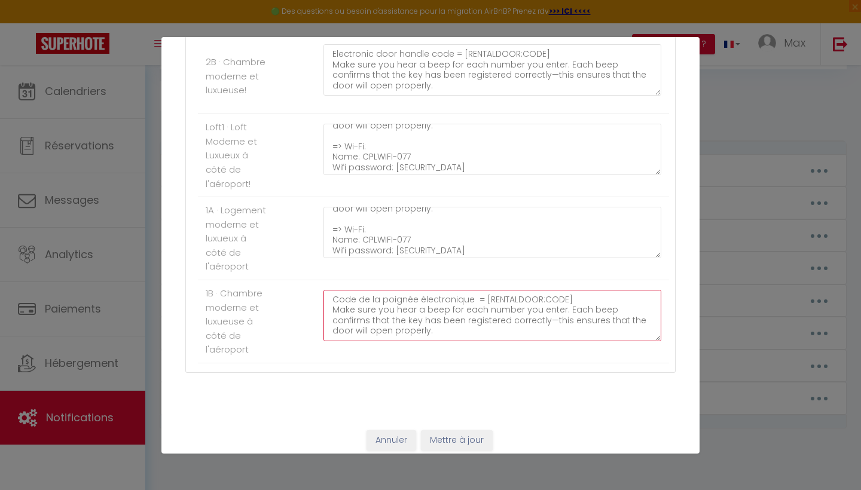
click at [472, 293] on textarea "Code de la poignée électronique = [RENTALDOOR:CODE] Make sure you hear a beep f…" at bounding box center [492, 315] width 338 height 51
paste textarea "Electronic door handle code"
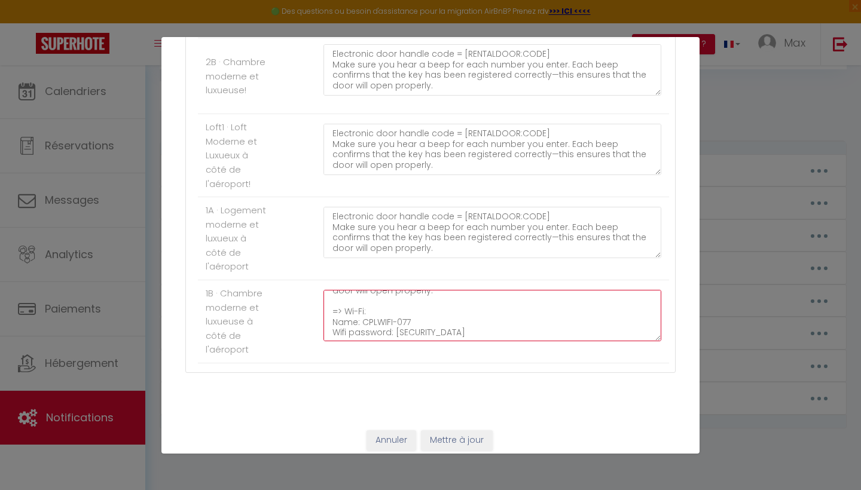
scroll to position [39, 0]
type textarea "Electronic door handle code = [RENTALDOOR:CODE] Make sure you hear a beep for e…"
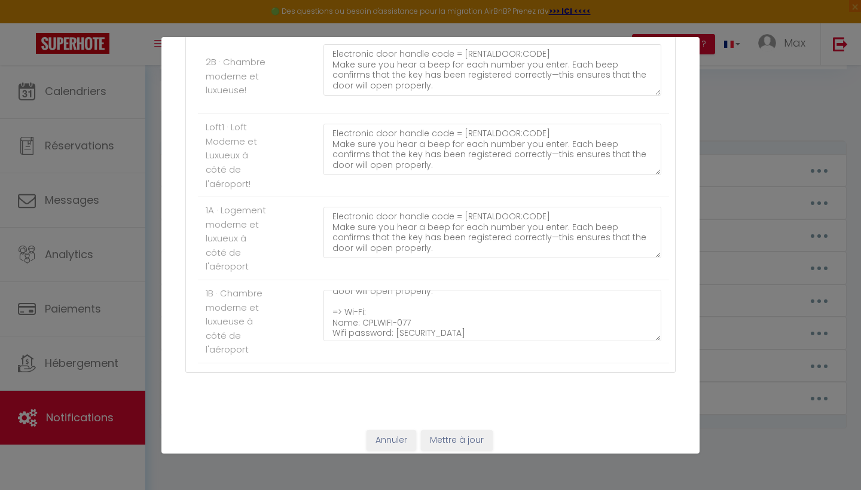
click at [461, 430] on button "Mettre à jour" at bounding box center [457, 440] width 72 height 20
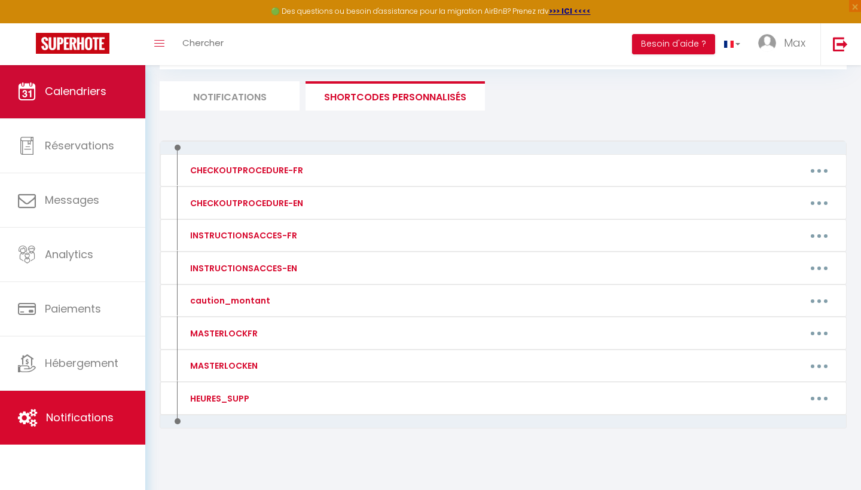
click at [56, 103] on link "Calendriers" at bounding box center [72, 92] width 145 height 54
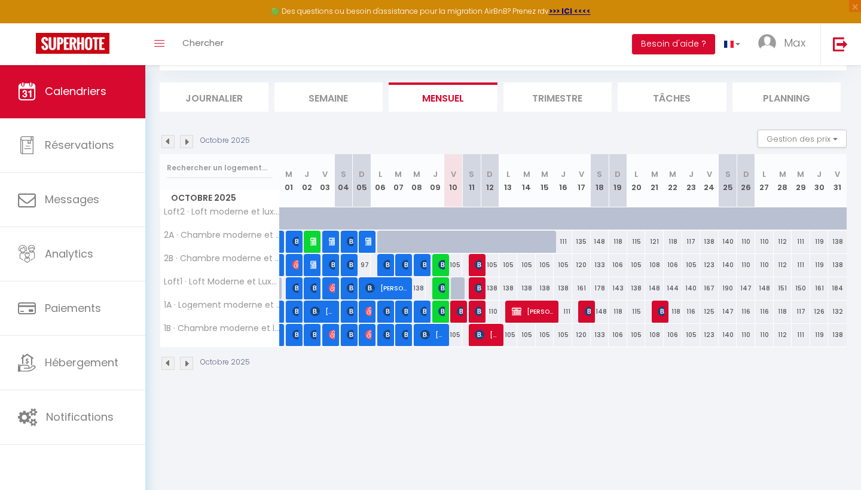
scroll to position [65, 0]
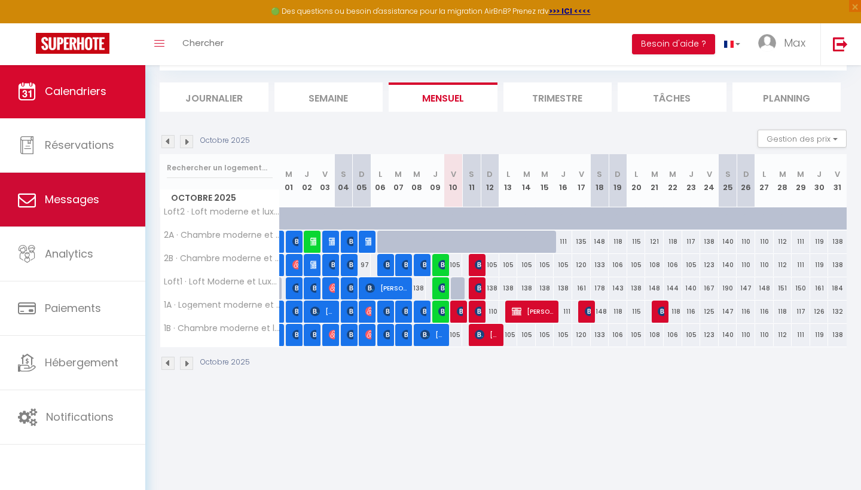
click at [52, 207] on link "Messages" at bounding box center [72, 200] width 145 height 54
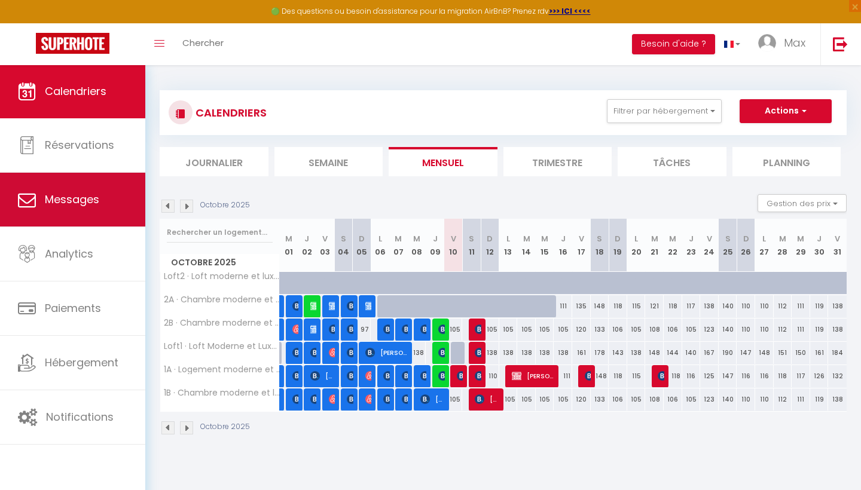
select select "message"
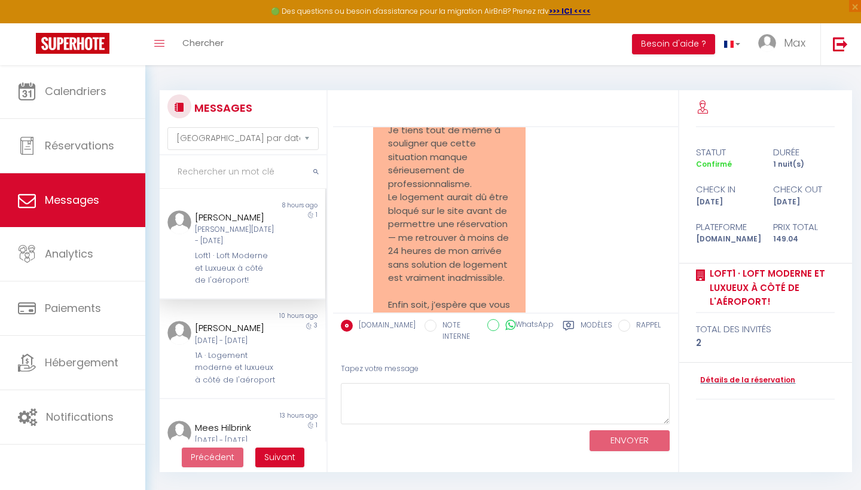
scroll to position [2968, 0]
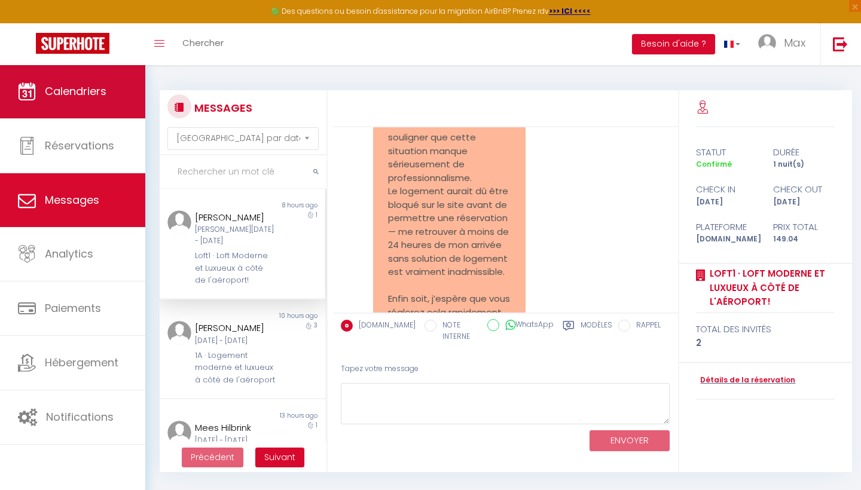
click at [106, 92] on span "Calendriers" at bounding box center [76, 91] width 62 height 15
